Goal: Task Accomplishment & Management: Manage account settings

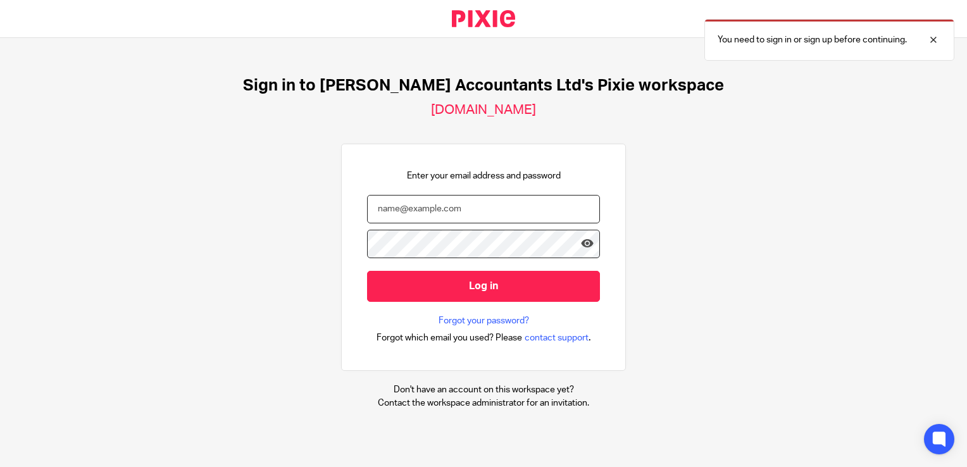
click at [374, 206] on input "email" at bounding box center [483, 209] width 233 height 28
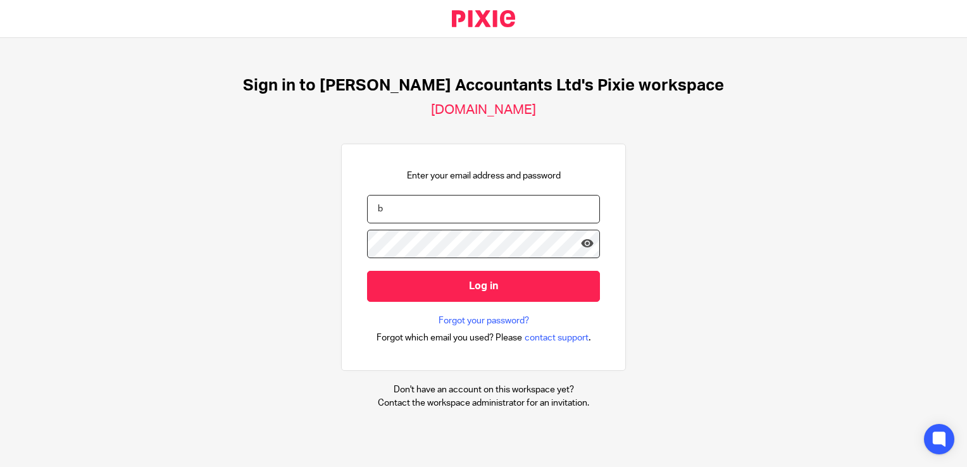
click at [600, 330] on div at bounding box center [600, 330] width 0 height 0
drag, startPoint x: 380, startPoint y: 199, endPoint x: 335, endPoint y: 208, distance: 45.3
click at [341, 208] on div "Enter your email address and password b Log in Forgot your password? Forgot whi…" at bounding box center [483, 258] width 285 height 228
paste input "ookkeeping@catherin-smith.co.uk"
type input "bookkeeping@catherin-smith.co.uk"
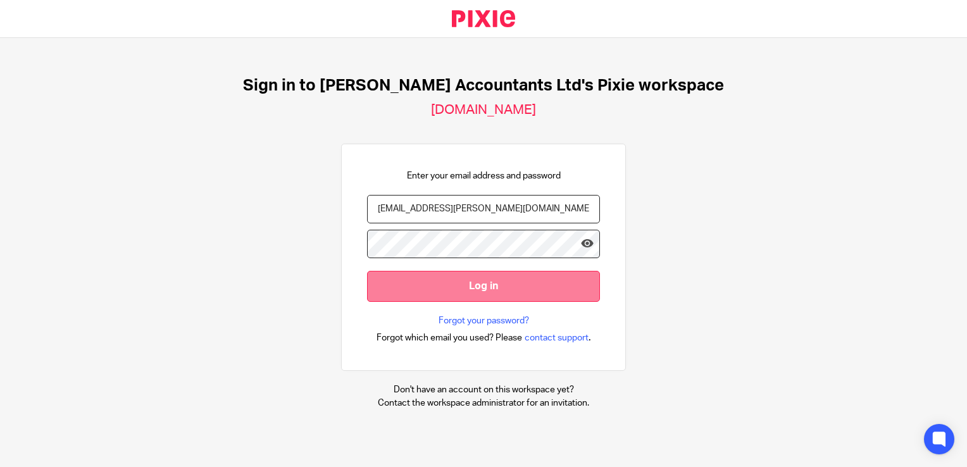
click at [410, 280] on input "Log in" at bounding box center [483, 286] width 233 height 31
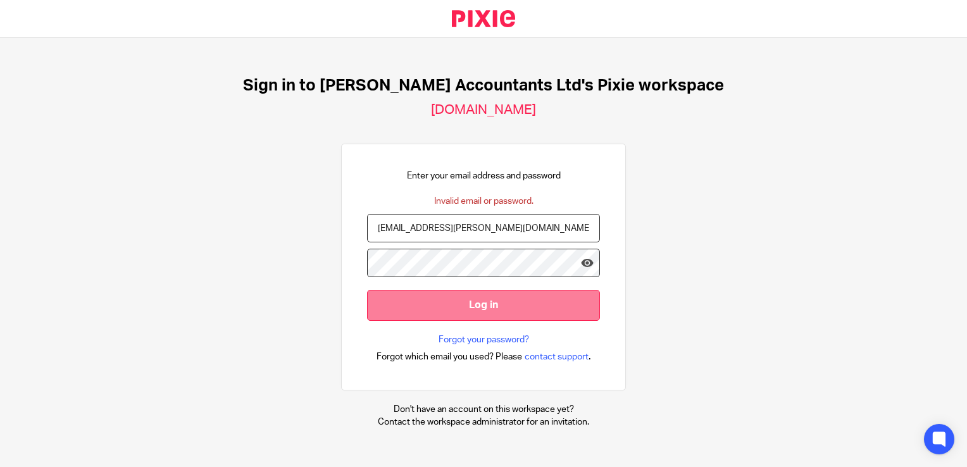
click at [477, 303] on input "Log in" at bounding box center [483, 305] width 233 height 31
click at [401, 310] on input "Log in" at bounding box center [483, 305] width 233 height 31
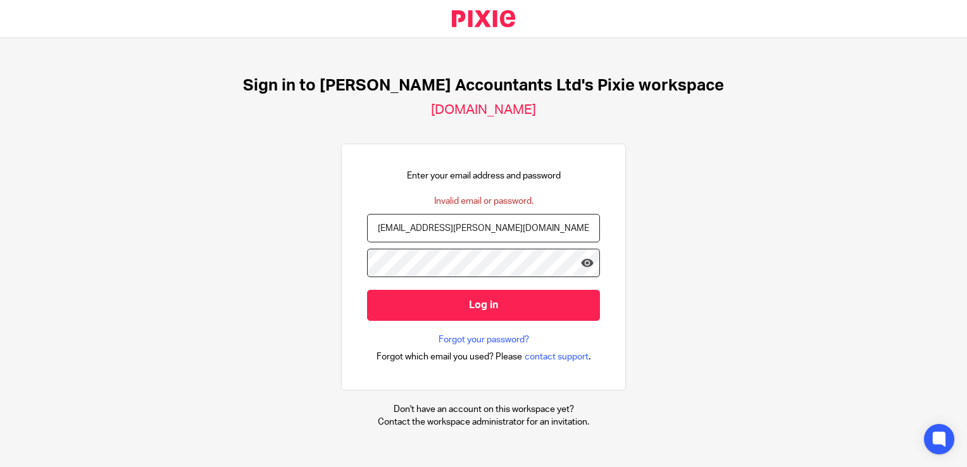
drag, startPoint x: 522, startPoint y: 227, endPoint x: 341, endPoint y: 229, distance: 180.4
click at [344, 231] on div "Enter your email address and password Invalid email or password. bookkeeping@ca…" at bounding box center [483, 267] width 285 height 247
paste input "e"
type input "bookkeeping@catherine-smith.co.uk"
click at [367, 290] on input "Log in" at bounding box center [483, 305] width 233 height 31
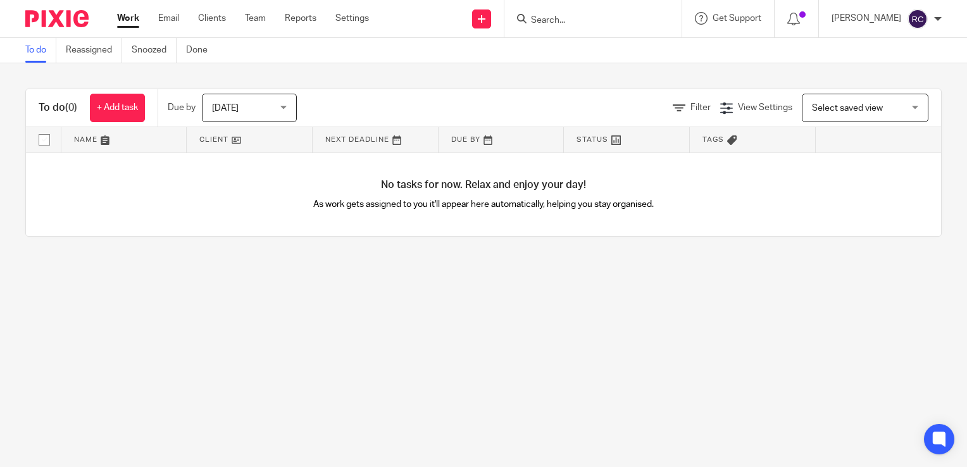
click at [125, 18] on link "Work" at bounding box center [128, 18] width 22 height 13
click at [286, 106] on div "Today Today" at bounding box center [249, 108] width 95 height 28
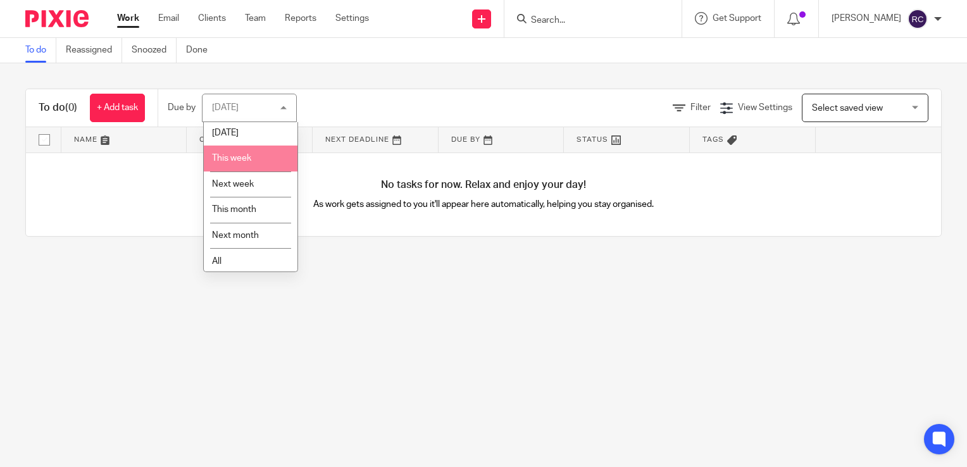
scroll to position [32, 0]
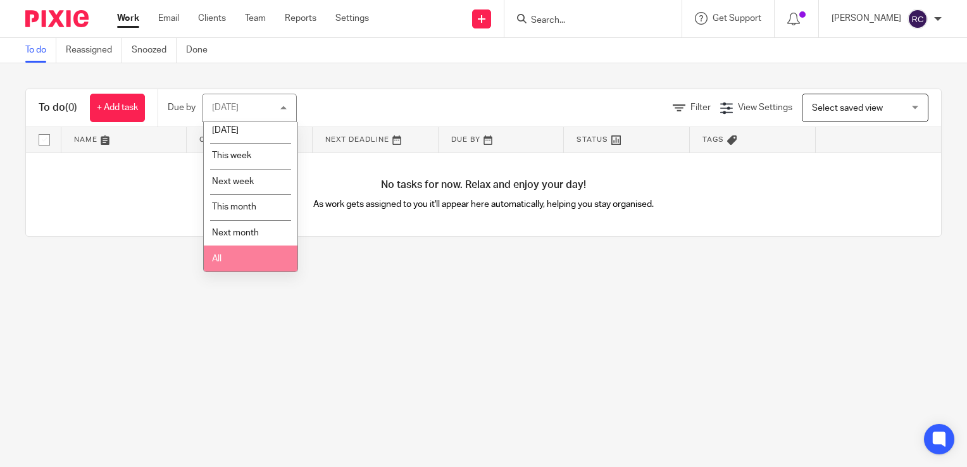
click at [241, 257] on li "All" at bounding box center [251, 259] width 94 height 26
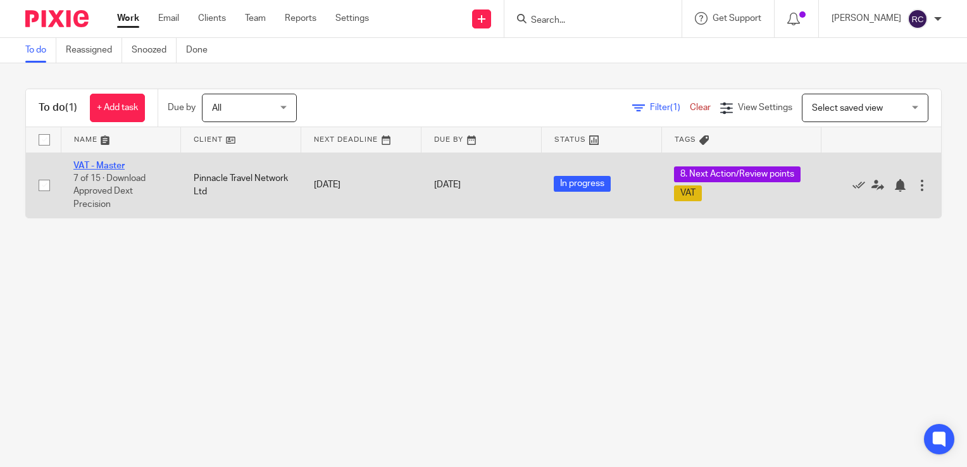
click at [104, 163] on link "VAT - Master" at bounding box center [98, 165] width 51 height 9
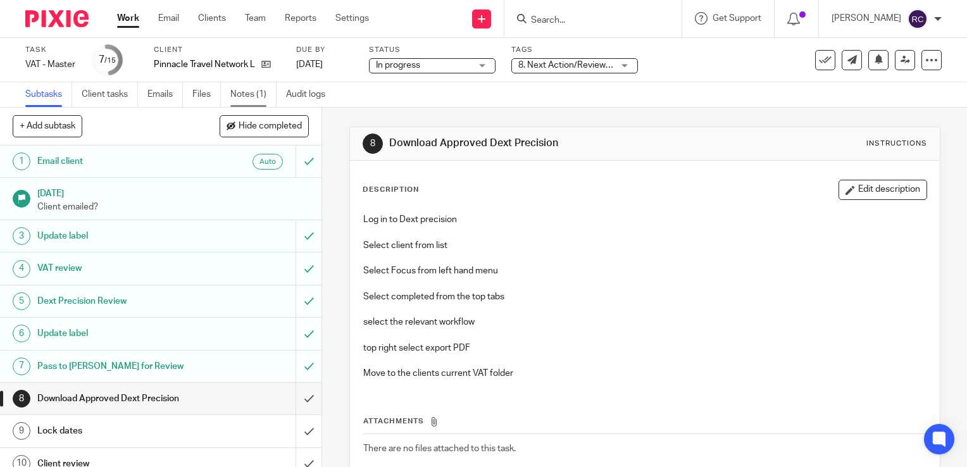
click at [248, 90] on link "Notes (1)" at bounding box center [253, 94] width 46 height 25
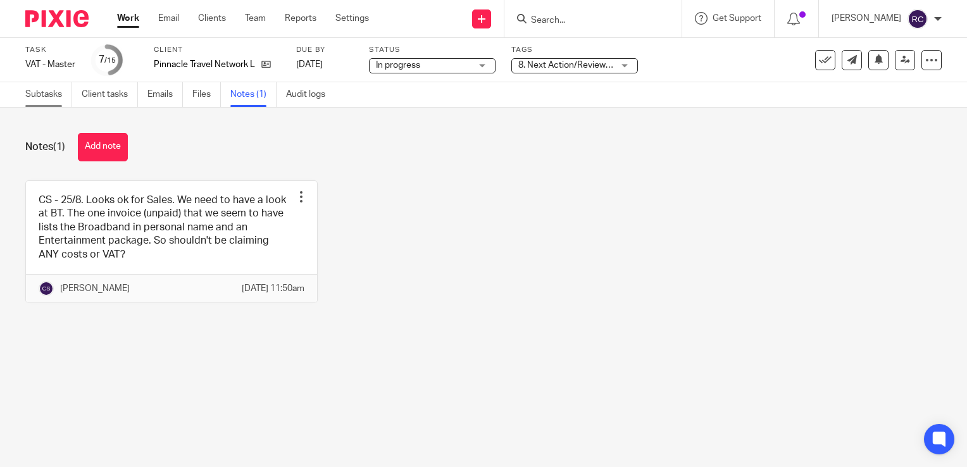
click at [56, 92] on link "Subtasks" at bounding box center [48, 94] width 47 height 25
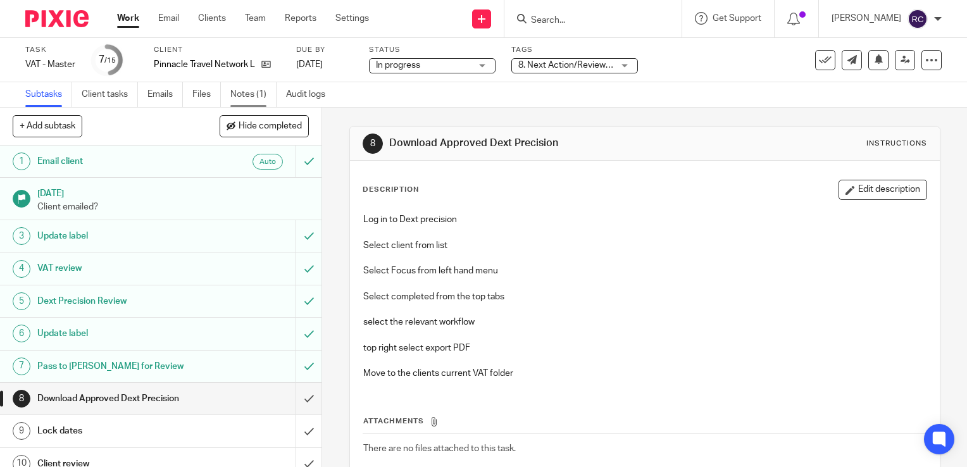
click at [256, 92] on link "Notes (1)" at bounding box center [253, 94] width 46 height 25
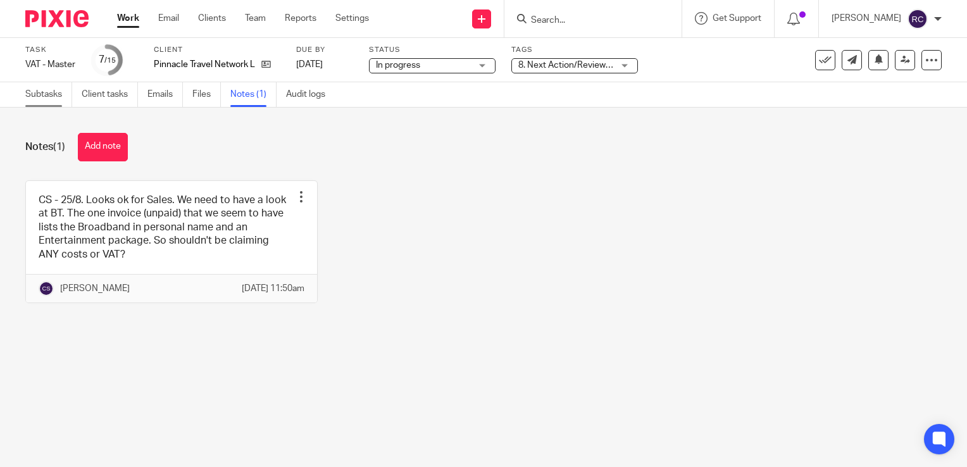
click at [61, 92] on link "Subtasks" at bounding box center [48, 94] width 47 height 25
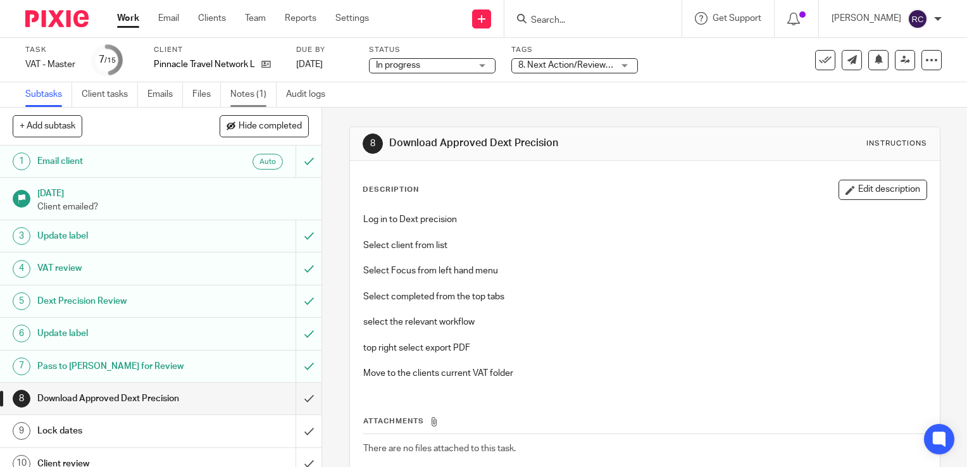
click at [246, 87] on link "Notes (1)" at bounding box center [253, 94] width 46 height 25
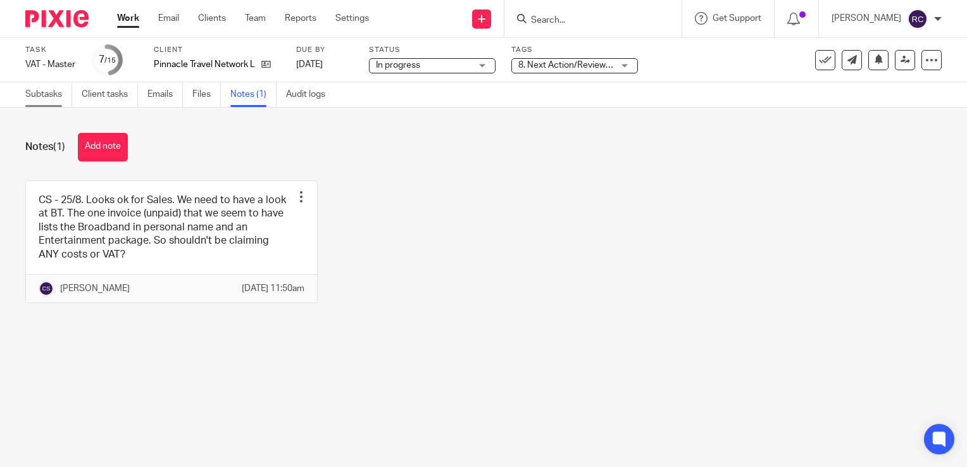
click at [43, 94] on link "Subtasks" at bounding box center [48, 94] width 47 height 25
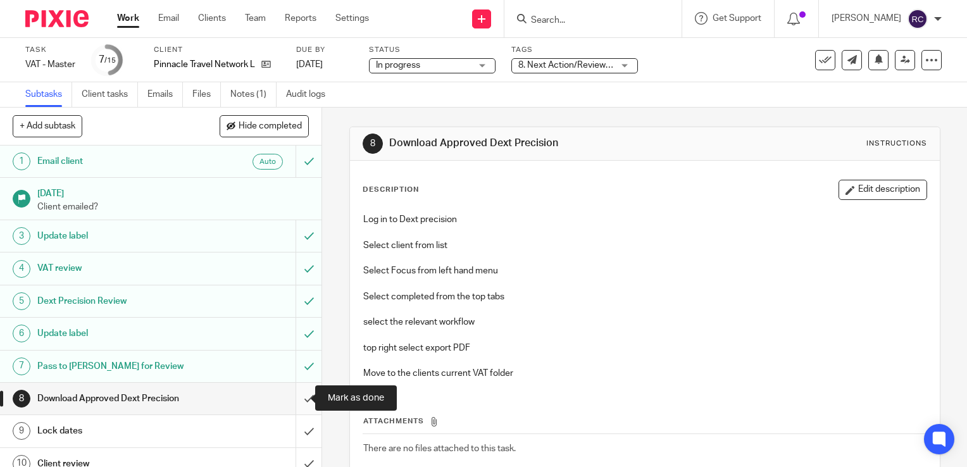
click at [292, 394] on input "submit" at bounding box center [161, 399] width 322 height 32
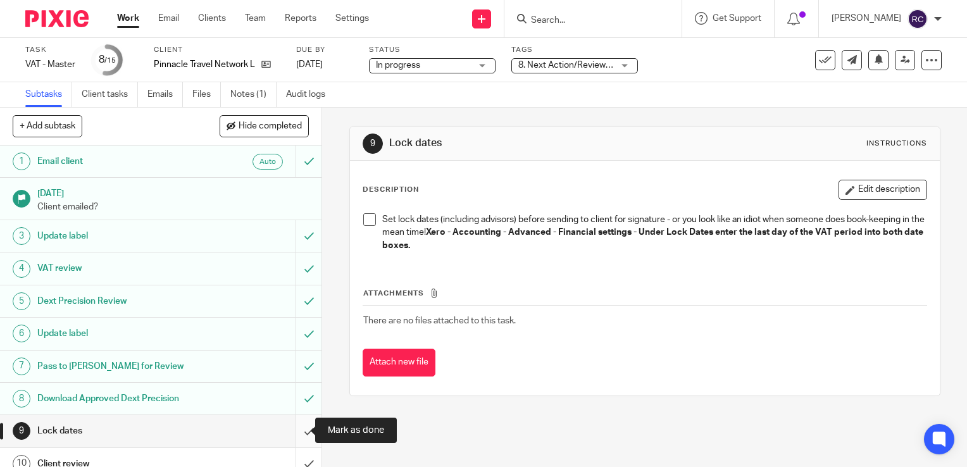
click at [296, 428] on input "submit" at bounding box center [161, 431] width 322 height 32
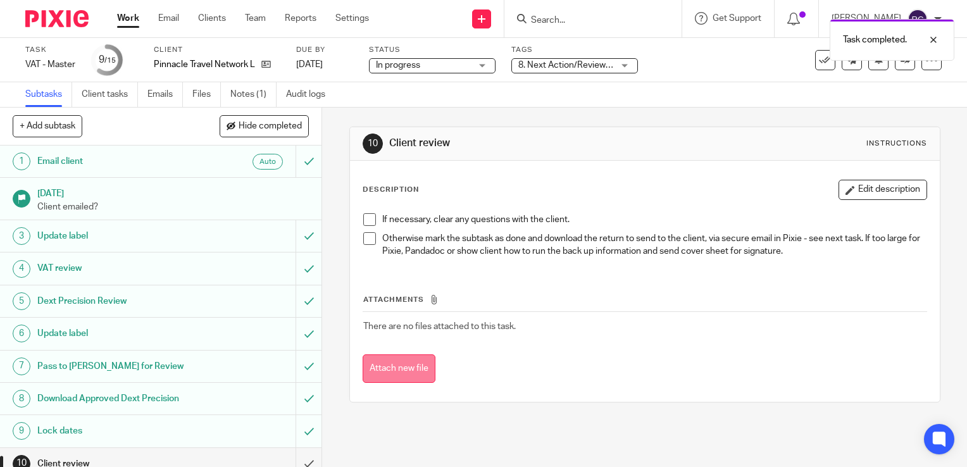
click at [398, 367] on button "Attach new file" at bounding box center [399, 368] width 73 height 28
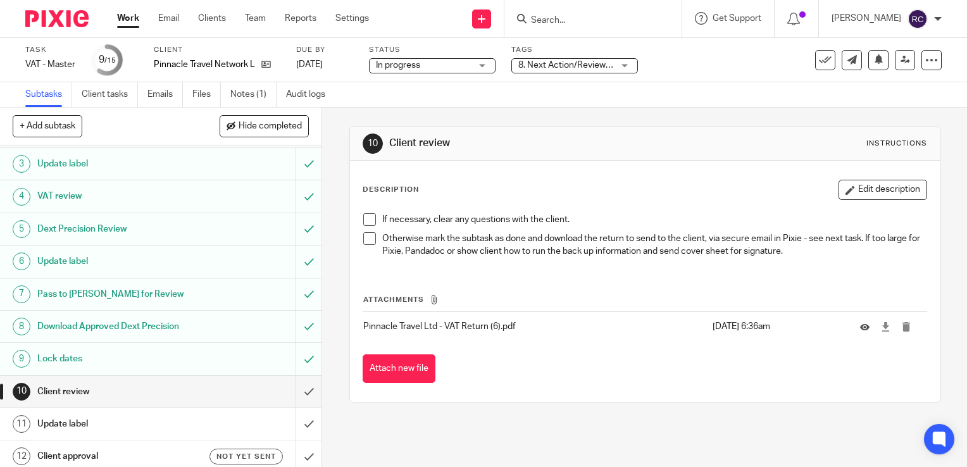
scroll to position [120, 0]
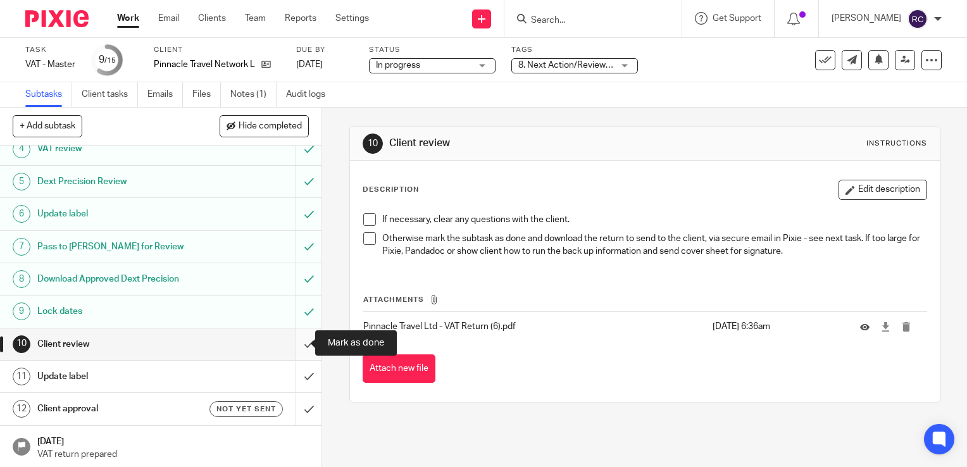
click at [294, 341] on input "submit" at bounding box center [161, 345] width 322 height 32
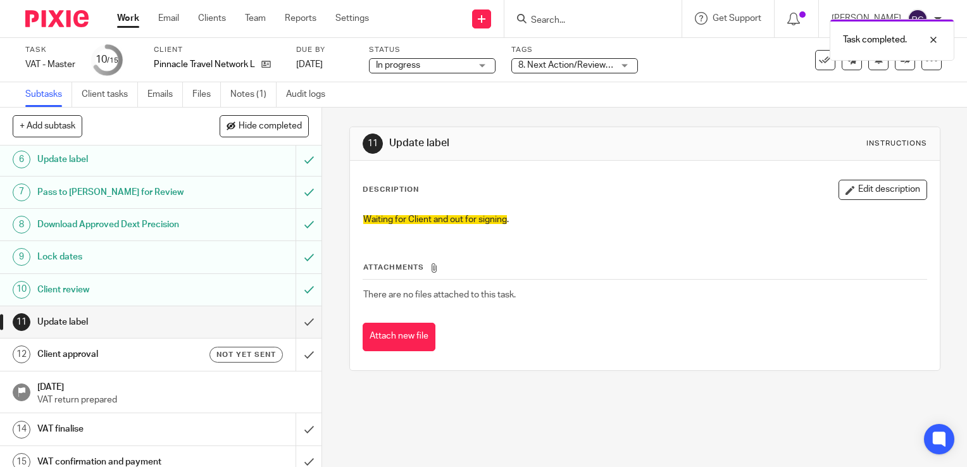
scroll to position [183, 0]
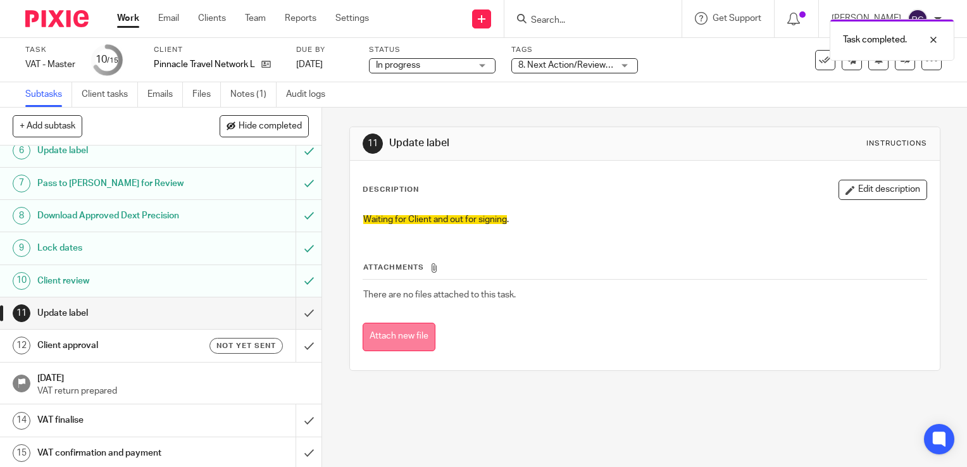
click at [415, 336] on button "Attach new file" at bounding box center [399, 337] width 73 height 28
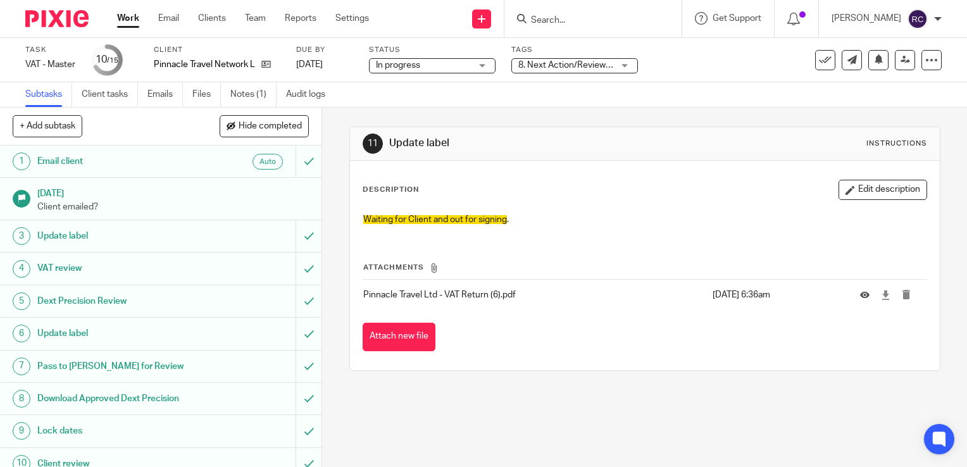
scroll to position [127, 0]
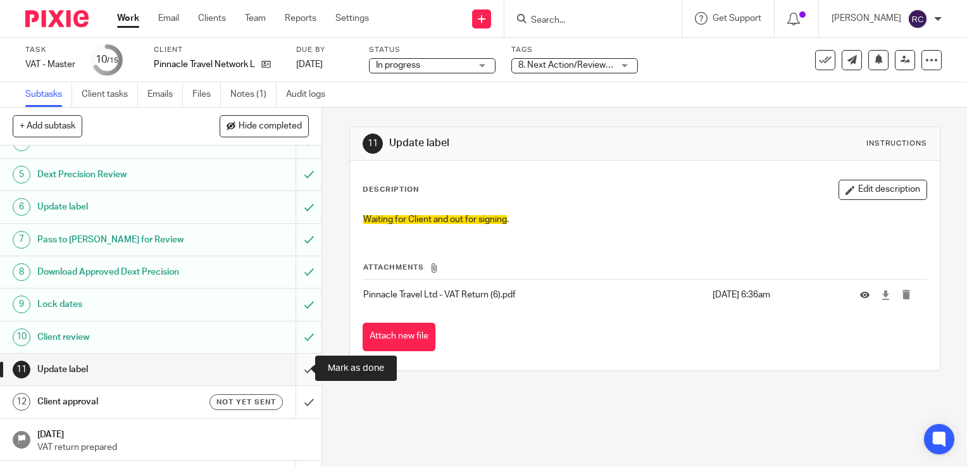
click at [295, 367] on input "submit" at bounding box center [161, 370] width 322 height 32
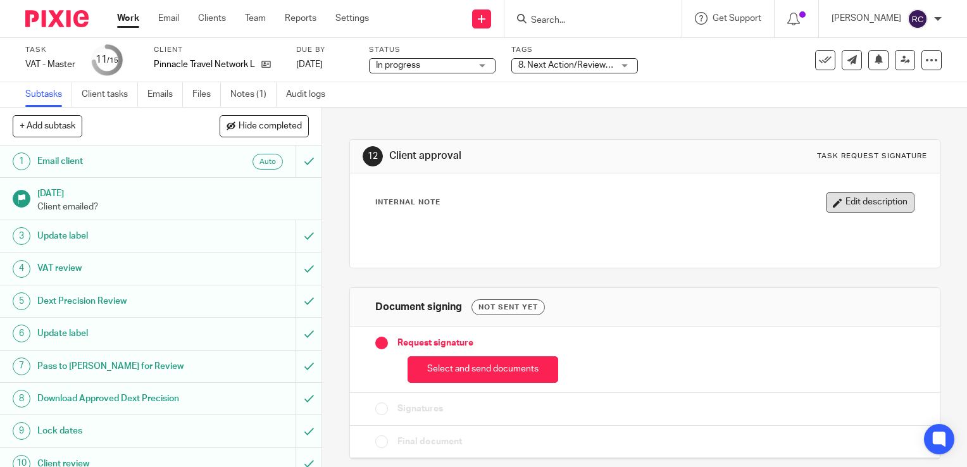
click at [862, 202] on button "Edit description" at bounding box center [870, 202] width 89 height 20
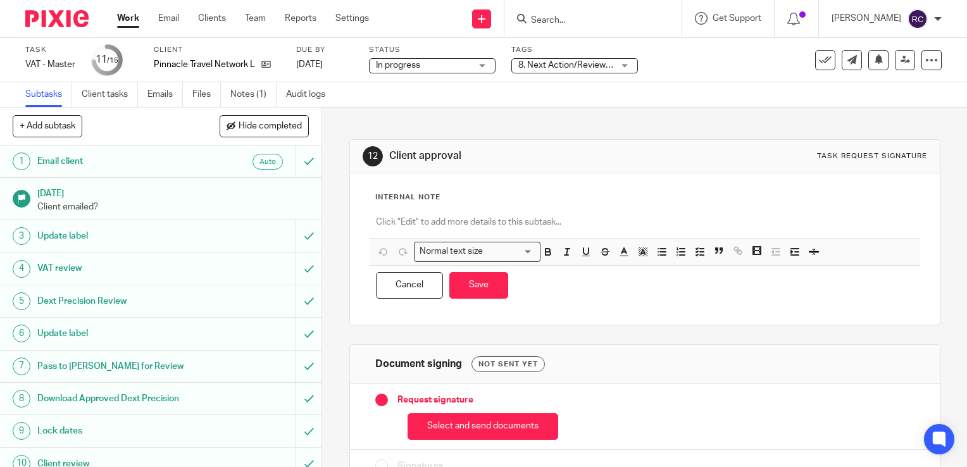
scroll to position [59, 0]
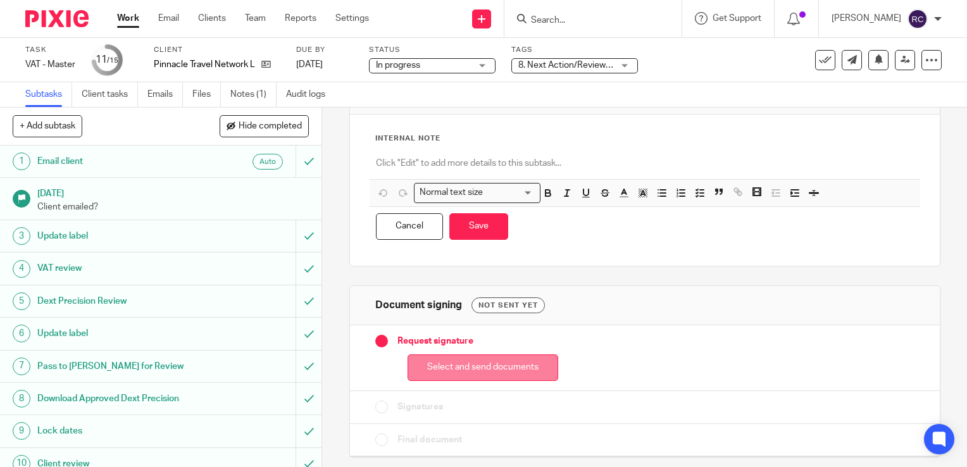
click at [439, 362] on button "Select and send documents" at bounding box center [483, 367] width 151 height 27
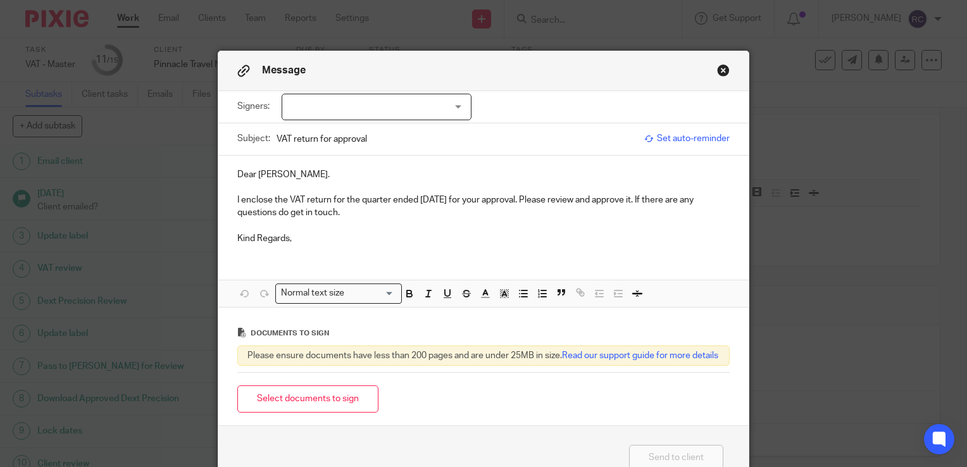
click at [317, 110] on div at bounding box center [377, 107] width 190 height 27
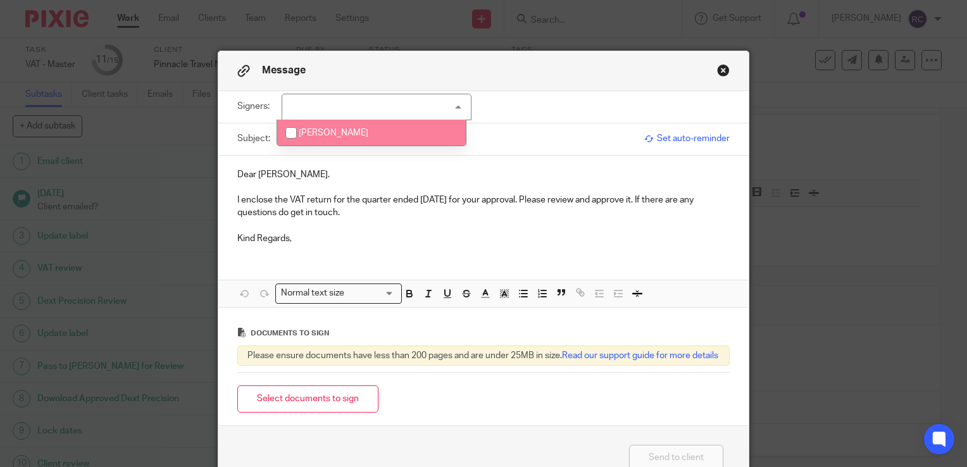
click at [327, 131] on span "[PERSON_NAME]" at bounding box center [334, 133] width 70 height 9
checkbox input "true"
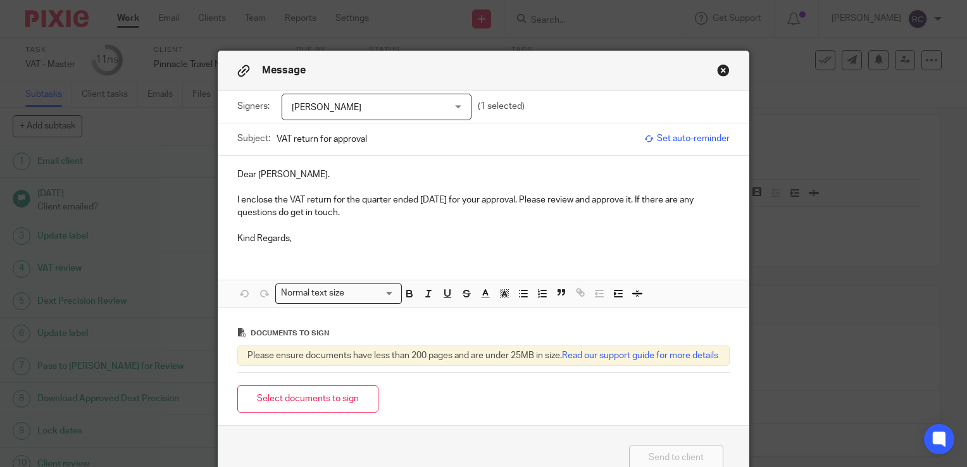
click at [245, 247] on div "Dear Barbara. I enclose the VAT return for the quarter ended July 2025 for your…" at bounding box center [483, 205] width 530 height 99
click at [322, 242] on p "Kind Regards," at bounding box center [483, 238] width 492 height 13
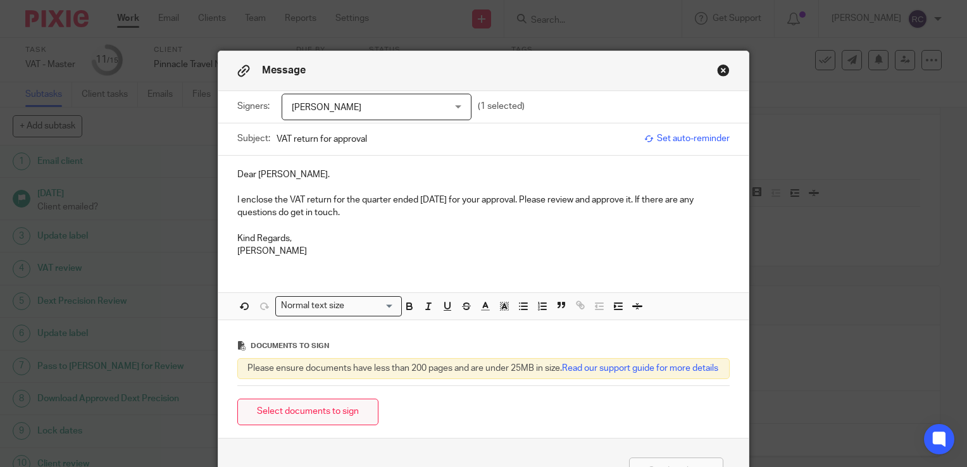
click at [332, 426] on button "Select documents to sign" at bounding box center [307, 412] width 141 height 27
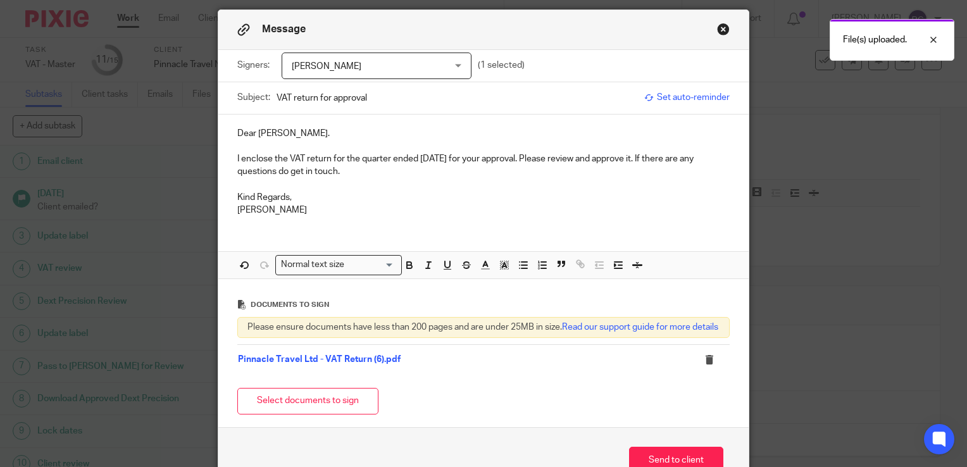
scroll to position [129, 0]
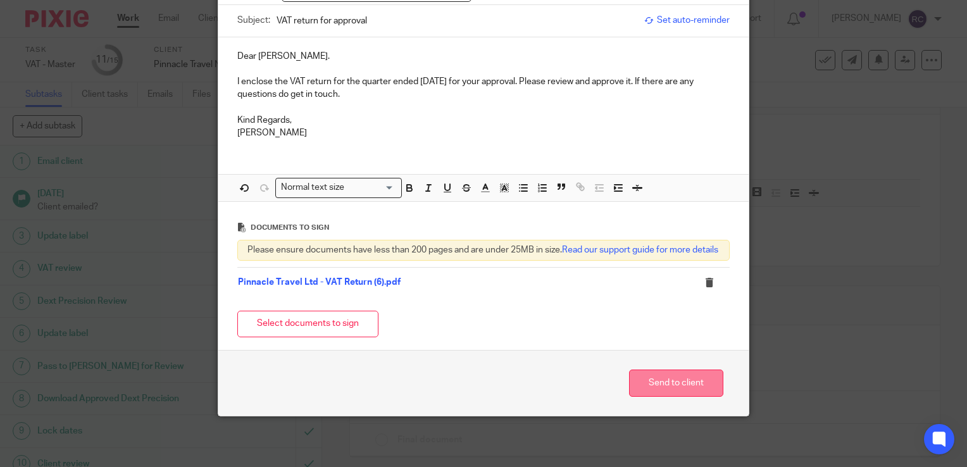
click at [658, 384] on button "Send to client" at bounding box center [676, 383] width 94 height 27
